Goal: Task Accomplishment & Management: Use online tool/utility

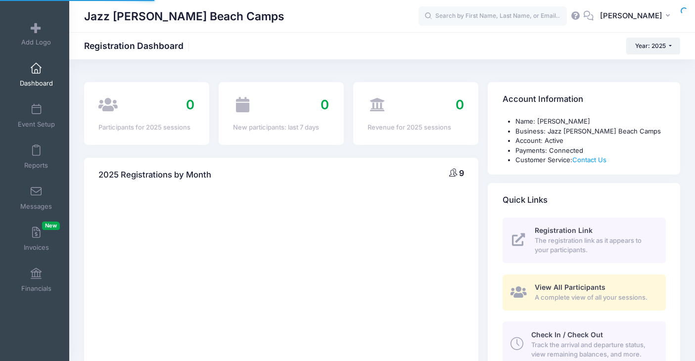
select select
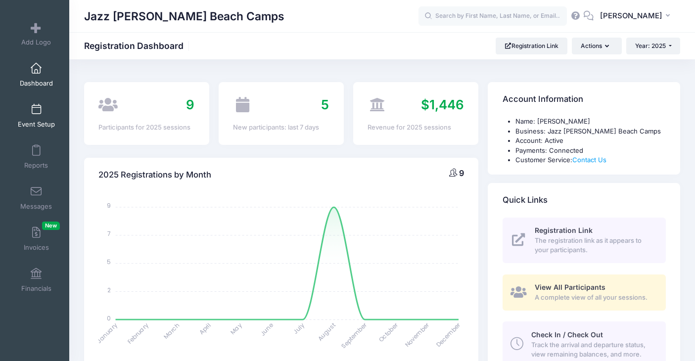
click at [41, 121] on span "Event Setup" at bounding box center [36, 124] width 37 height 8
